Goal: Task Accomplishment & Management: Complete application form

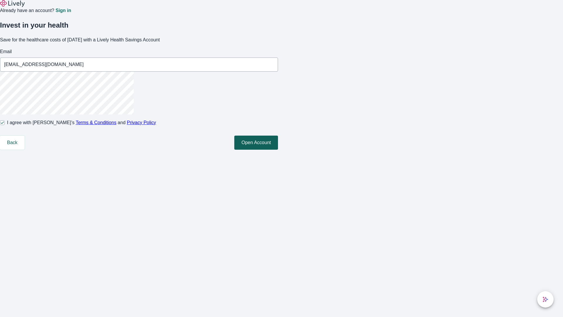
click at [278, 150] on button "Open Account" at bounding box center [256, 142] width 44 height 14
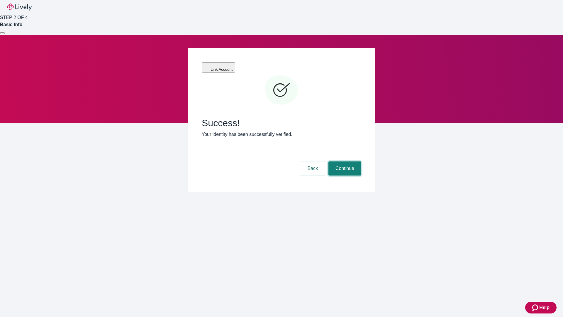
click at [344, 161] on button "Continue" at bounding box center [344, 168] width 33 height 14
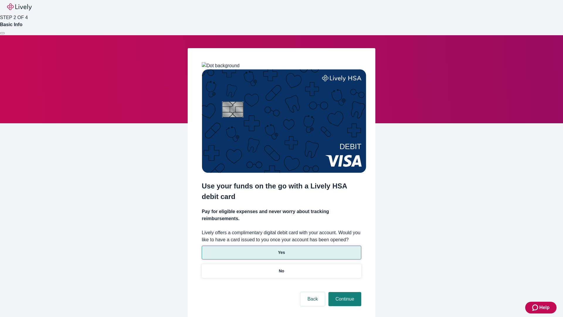
click at [281, 249] on p "Yes" at bounding box center [281, 252] width 7 height 6
click at [344, 292] on button "Continue" at bounding box center [344, 299] width 33 height 14
